Goal: Information Seeking & Learning: Learn about a topic

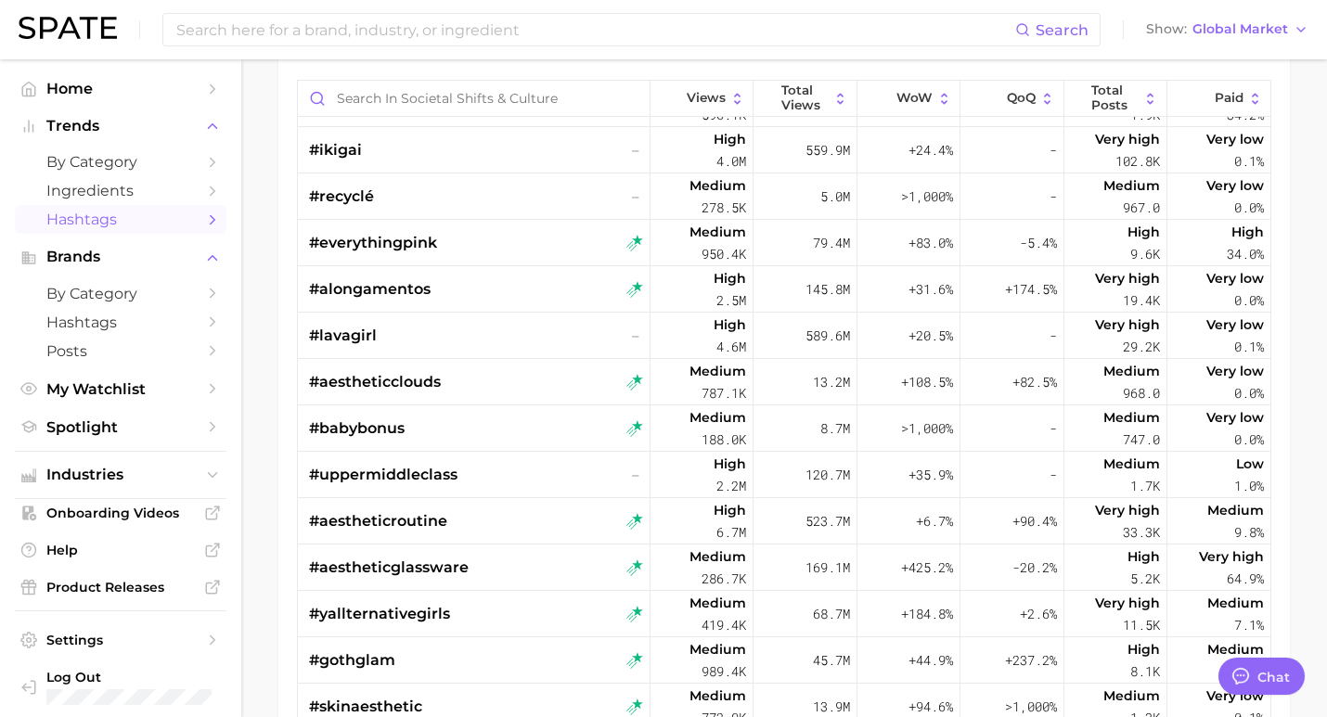
scroll to position [1437, 0]
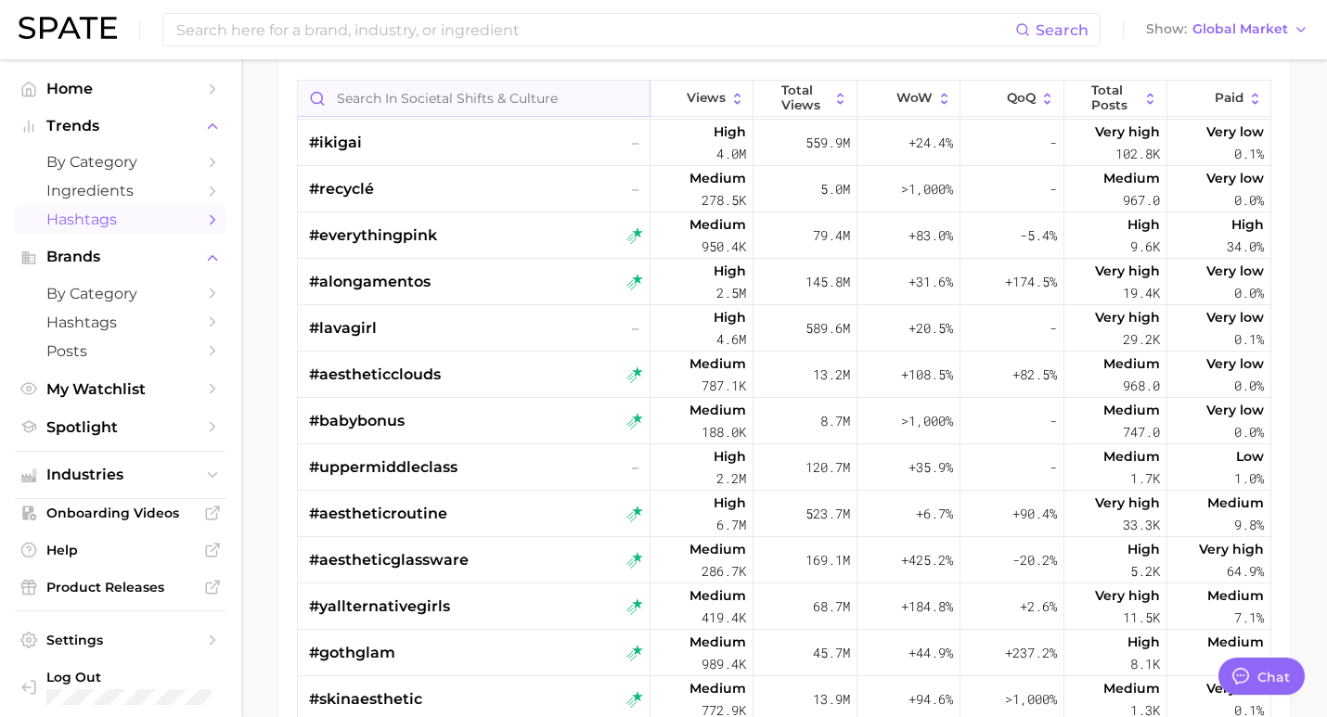
click at [450, 95] on input "Search in societal shifts & culture" at bounding box center [474, 98] width 352 height 35
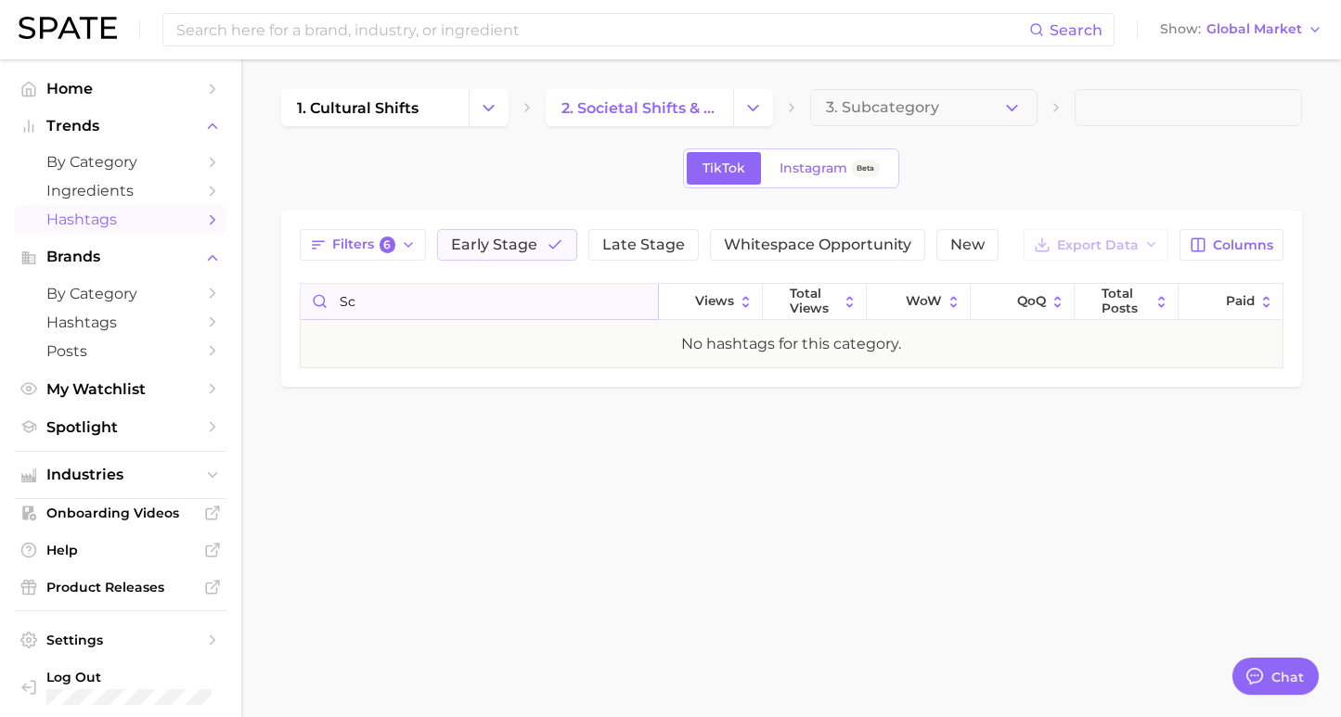
type input "s"
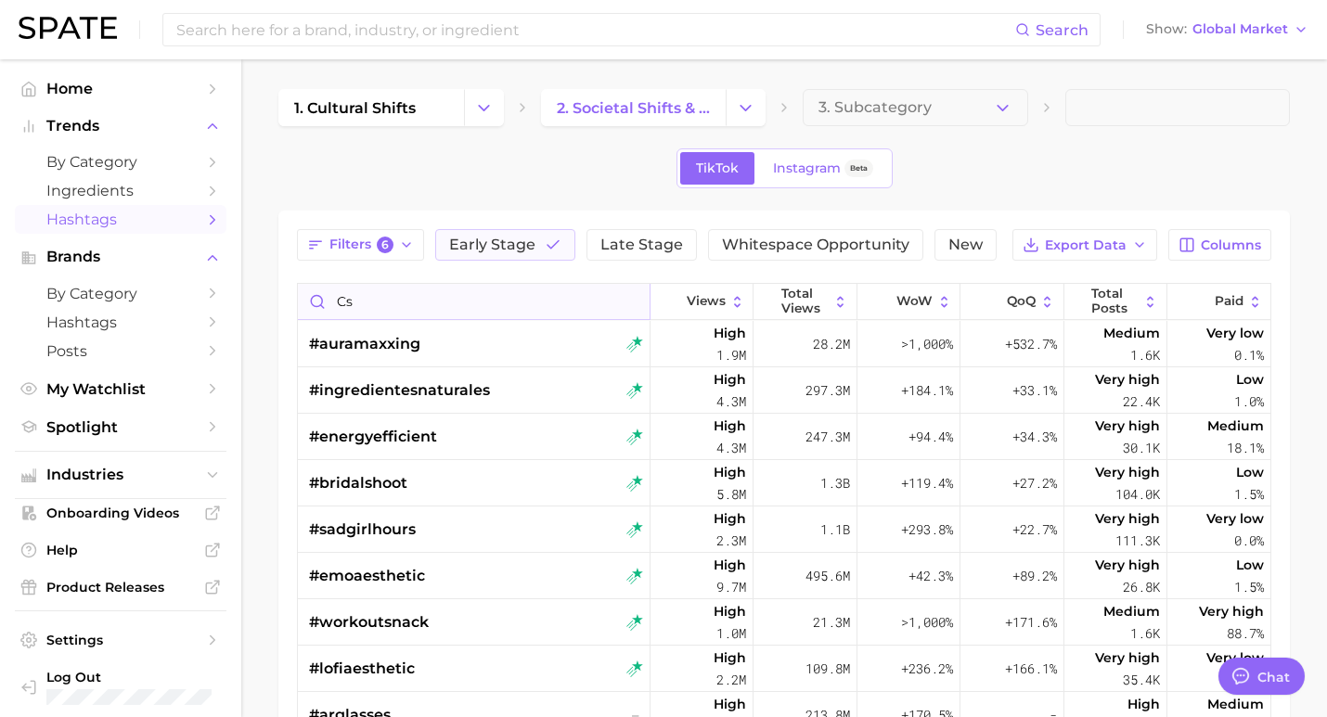
type input "c"
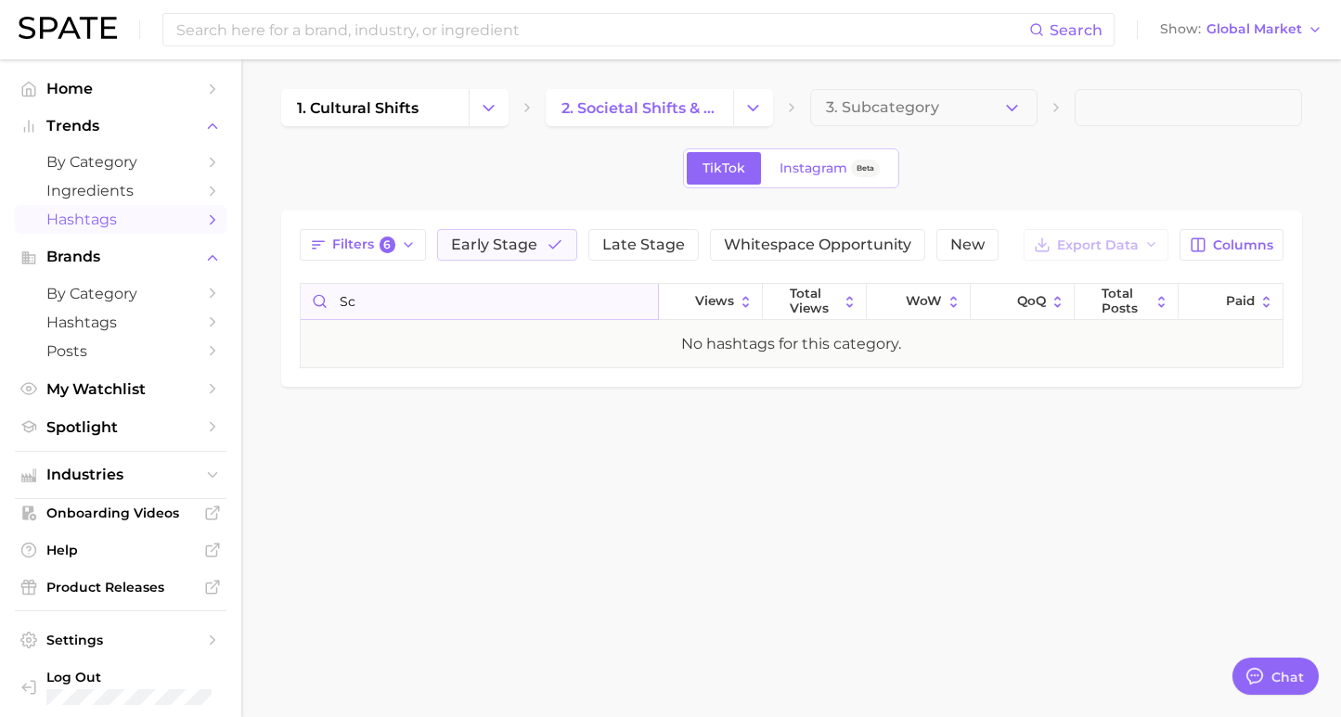
type input "s"
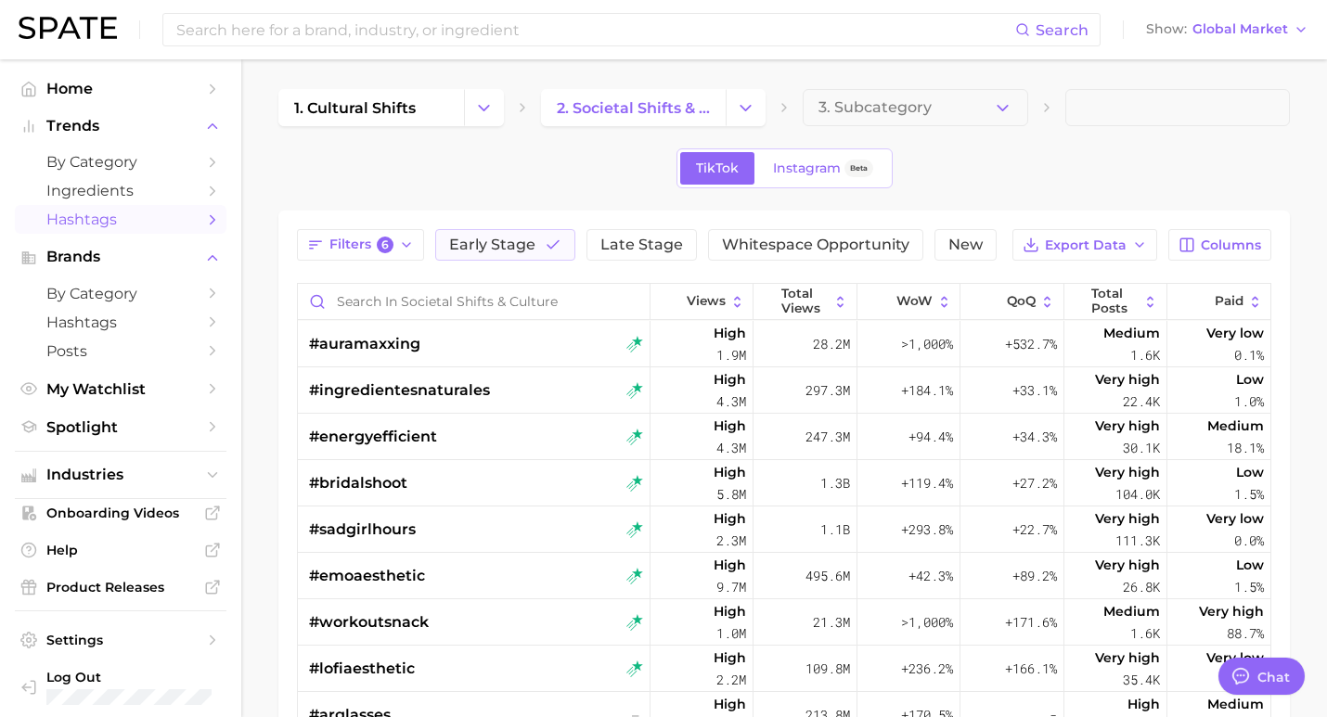
click at [68, 218] on span "Hashtags" at bounding box center [120, 220] width 148 height 18
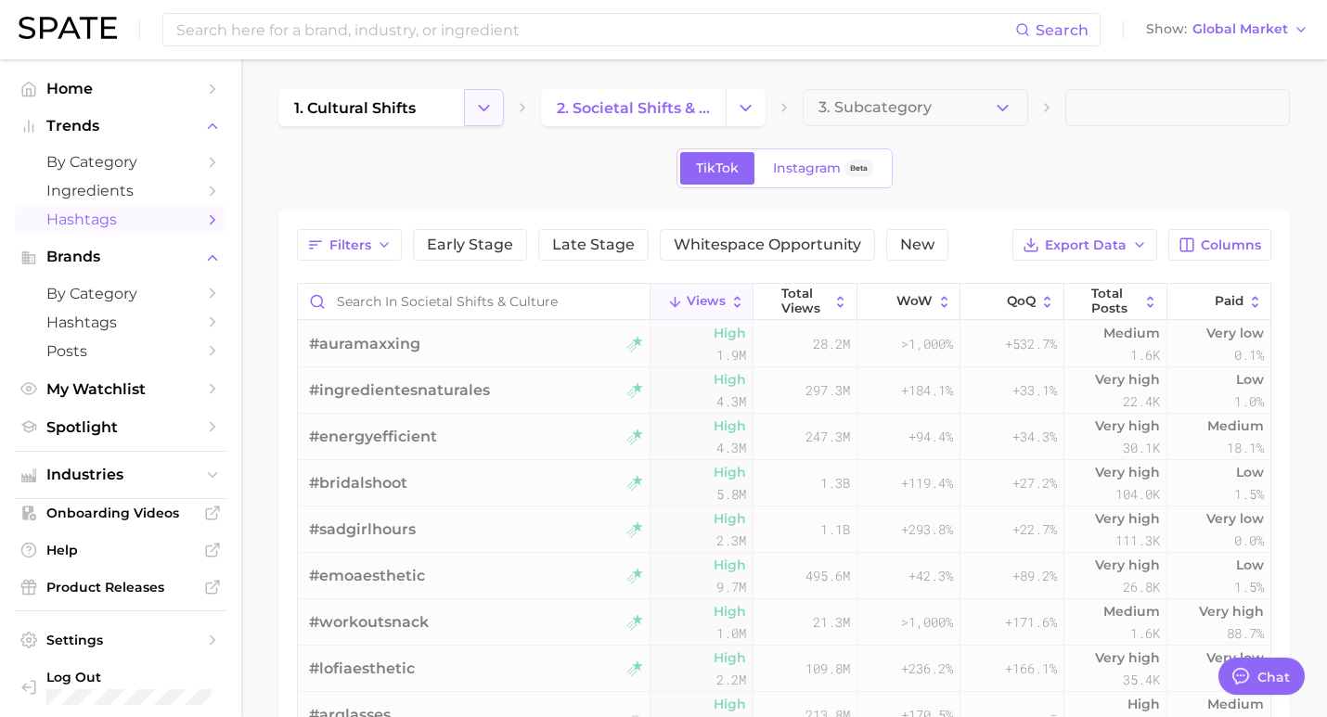
click at [481, 113] on icon "Change Category" at bounding box center [483, 107] width 19 height 19
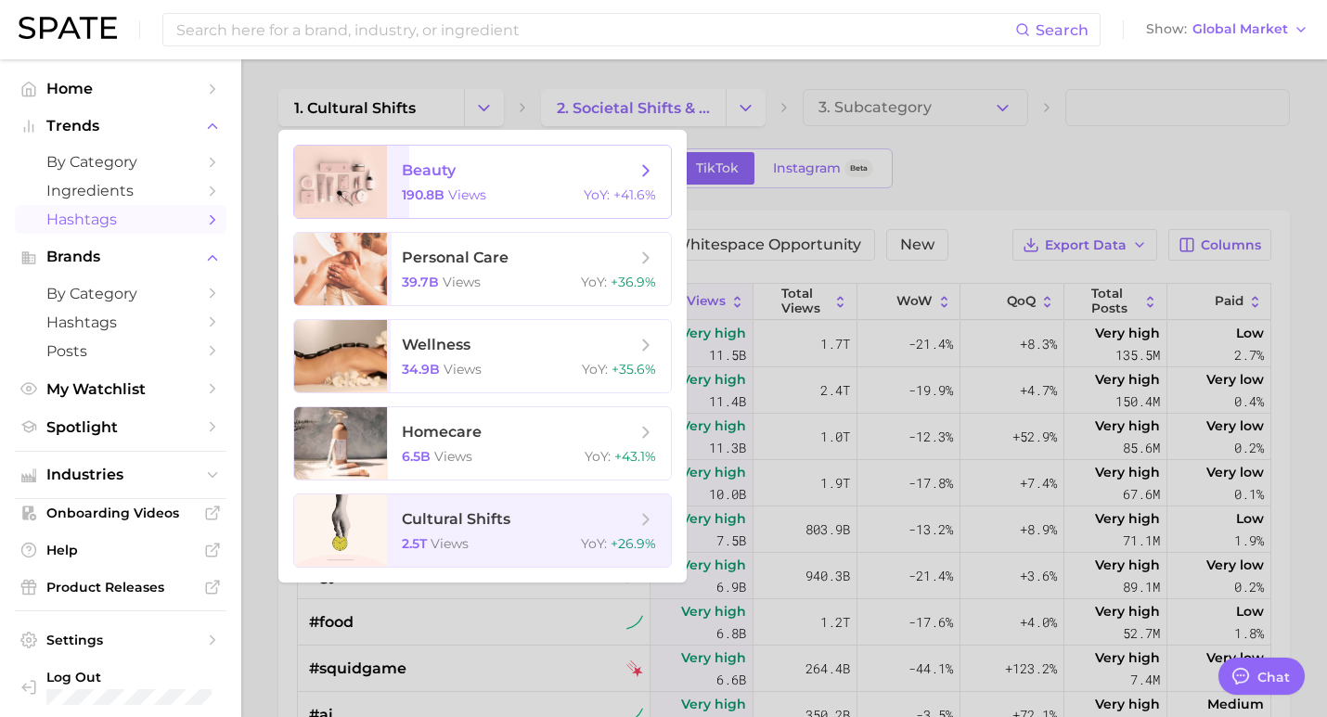
click at [444, 207] on span "beauty 190.8b views YoY : +41.6%" at bounding box center [529, 182] width 284 height 72
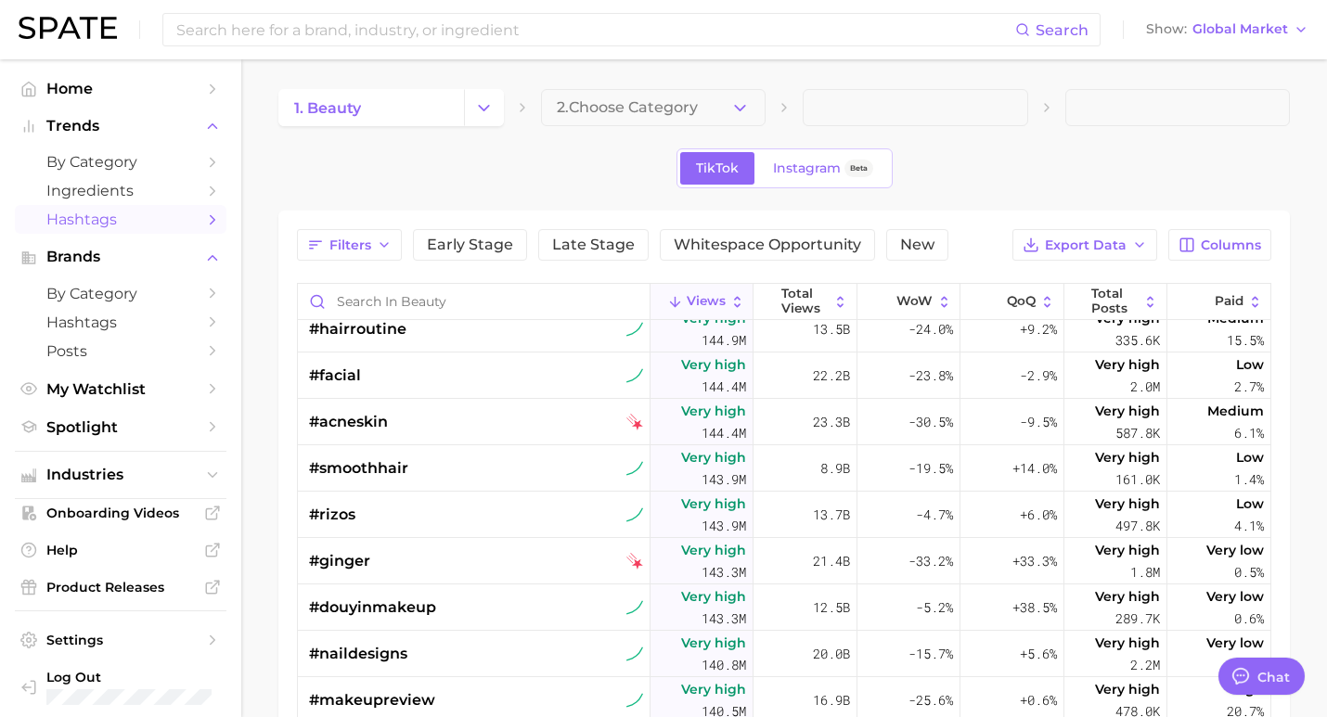
scroll to position [8306, 0]
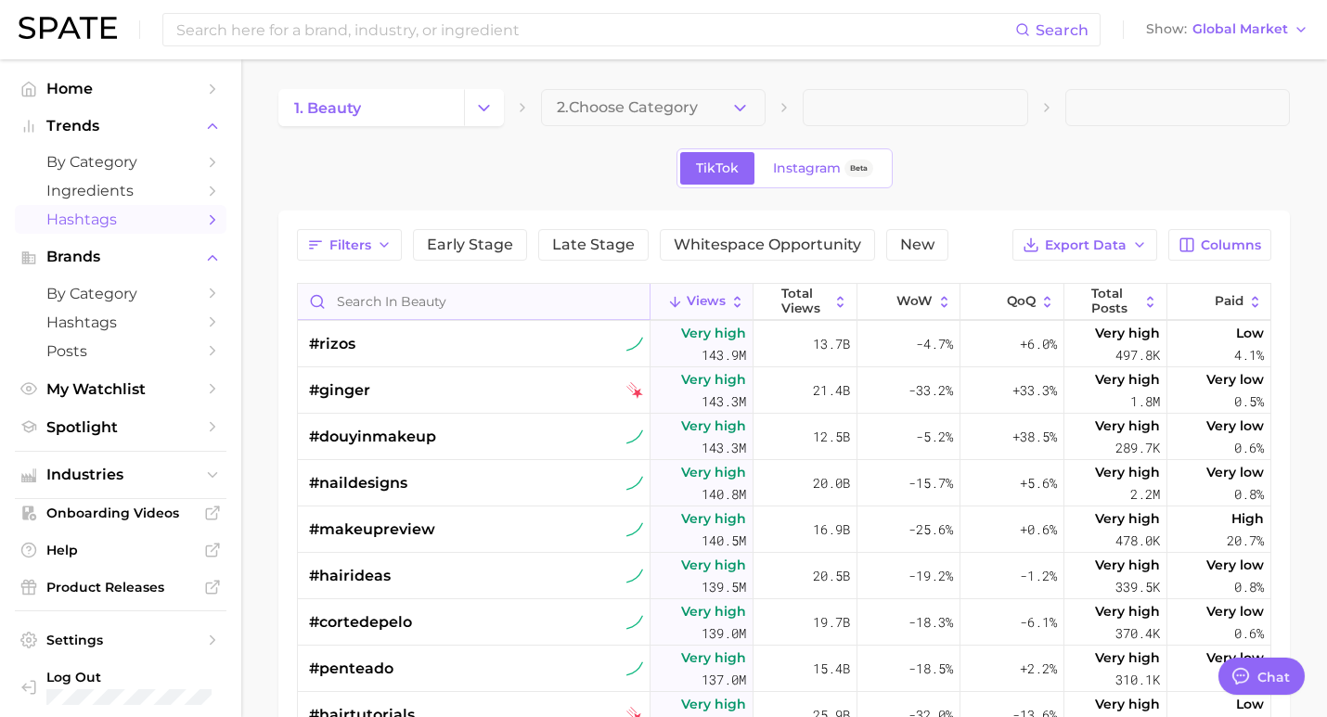
click at [436, 301] on input "Search in beauty" at bounding box center [474, 301] width 352 height 35
type input "face mask"
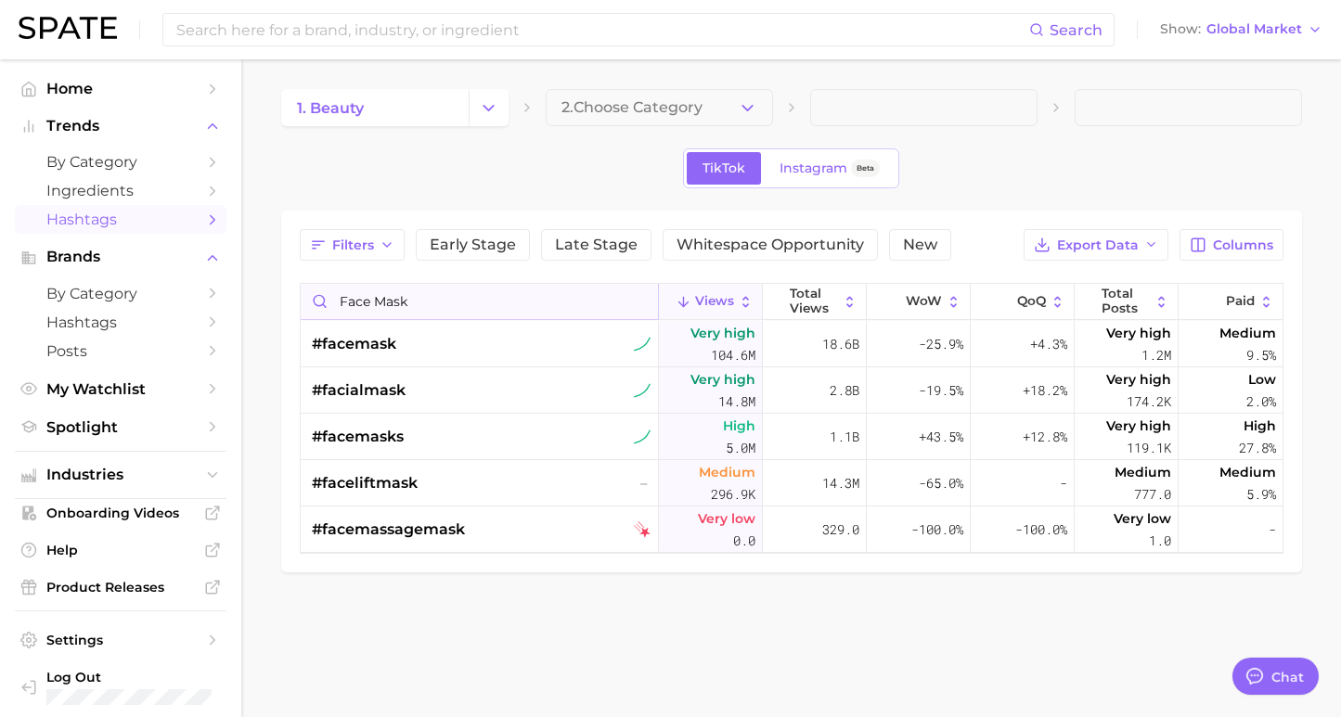
click at [454, 296] on input "face mask" at bounding box center [479, 301] width 357 height 35
drag, startPoint x: 454, startPoint y: 296, endPoint x: 360, endPoint y: 293, distance: 93.8
click at [360, 295] on input "face mask" at bounding box center [479, 301] width 357 height 35
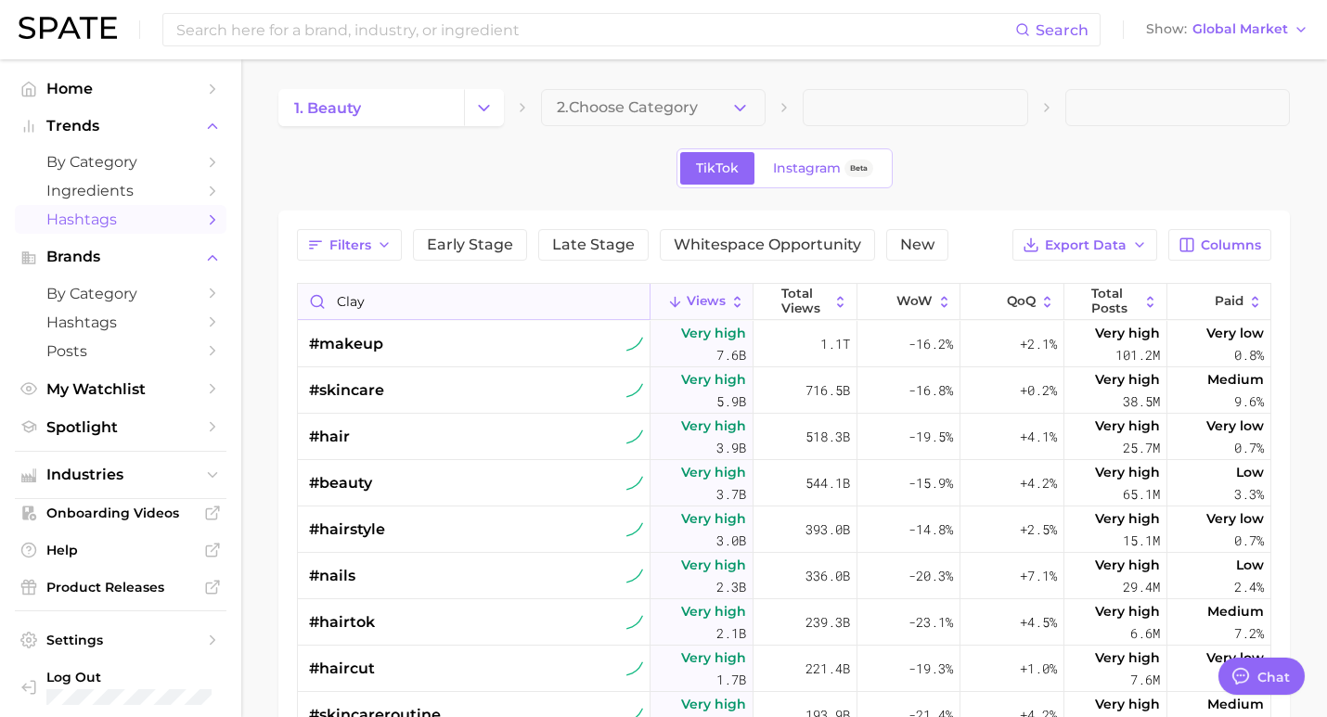
type input "clay"
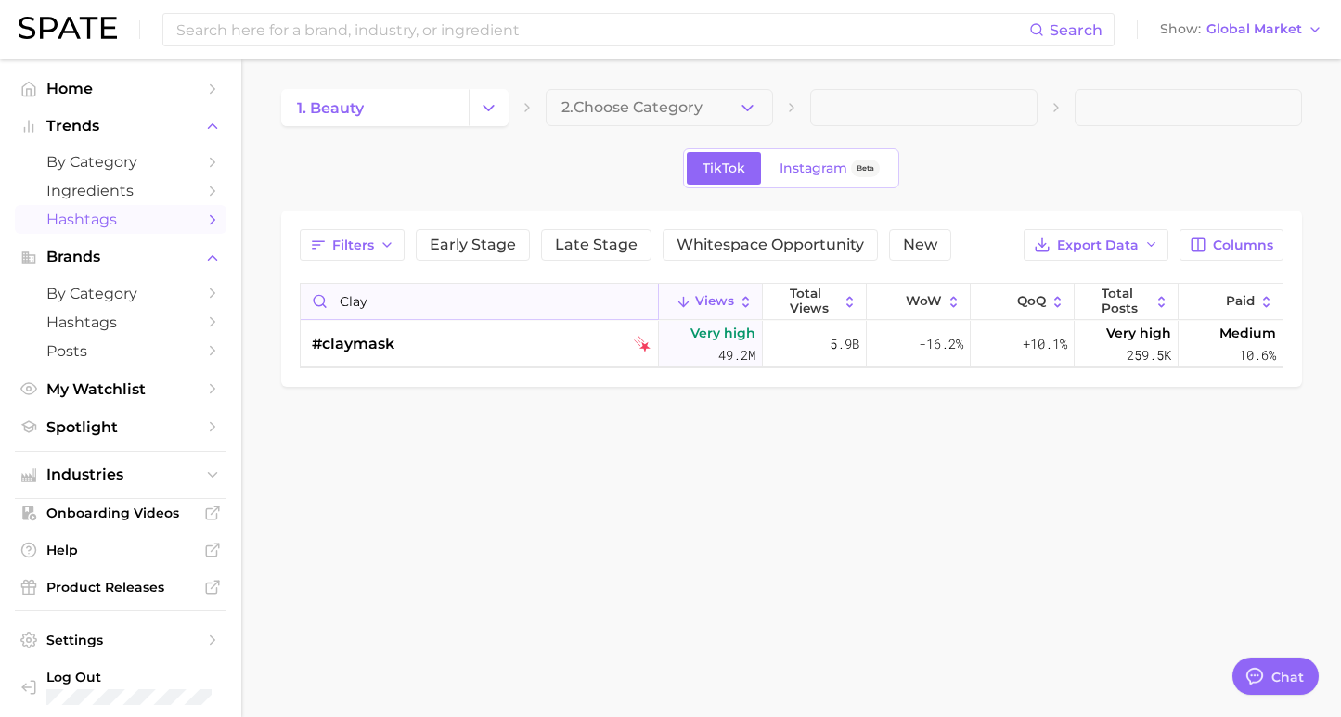
click at [640, 297] on input "clay" at bounding box center [479, 301] width 357 height 35
